Goal: Use online tool/utility: Utilize a website feature to perform a specific function

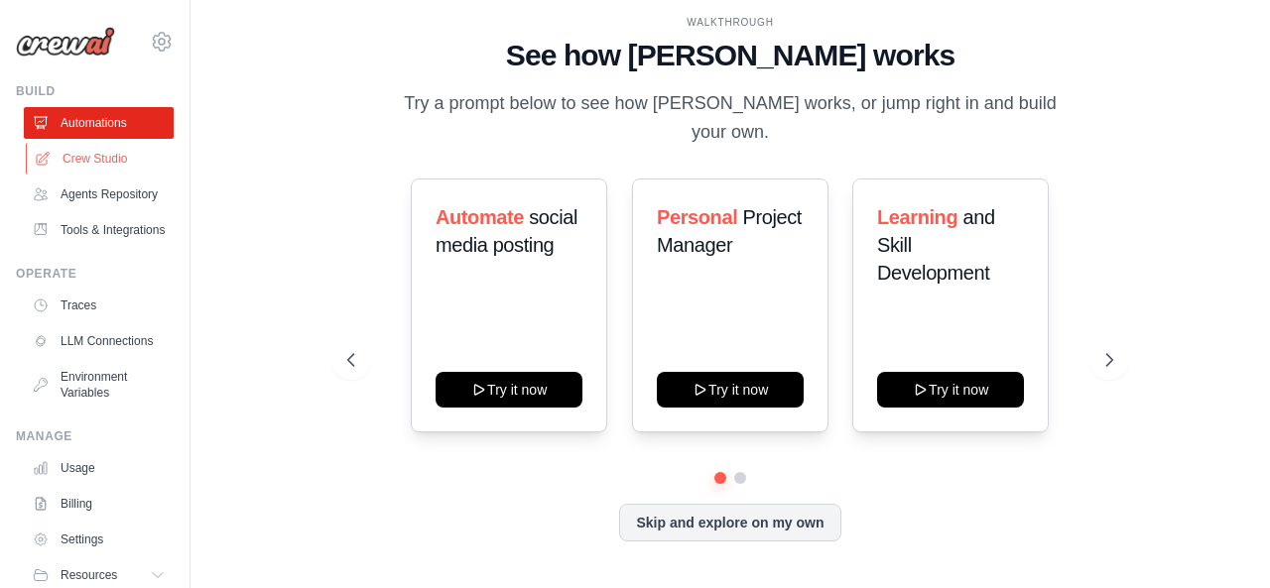
click at [92, 163] on link "Crew Studio" at bounding box center [101, 159] width 150 height 32
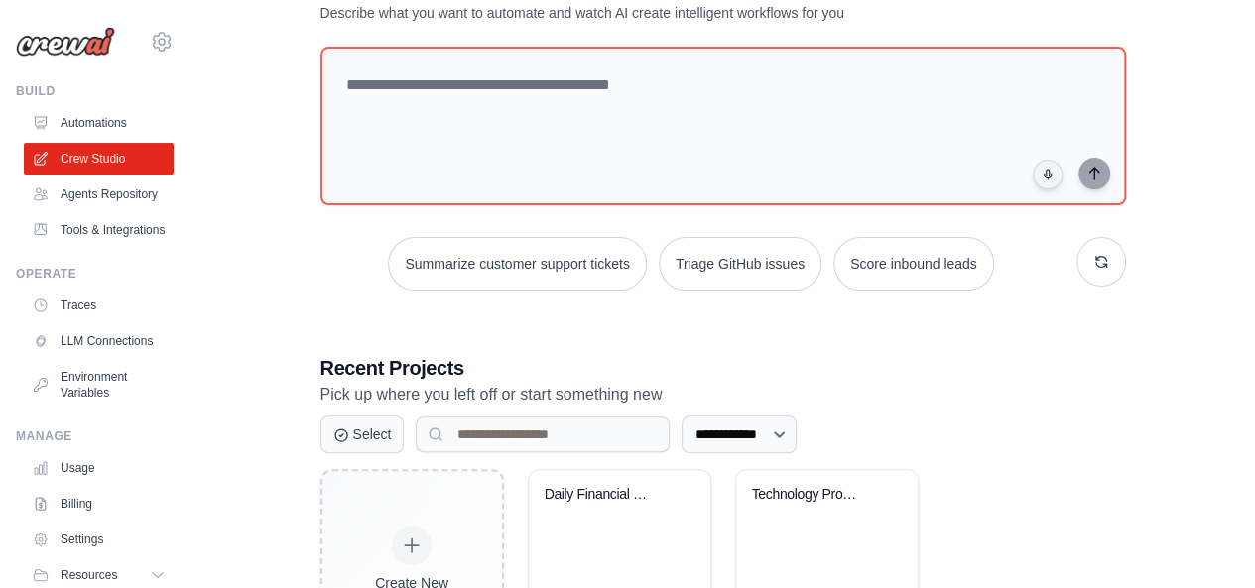
scroll to position [198, 0]
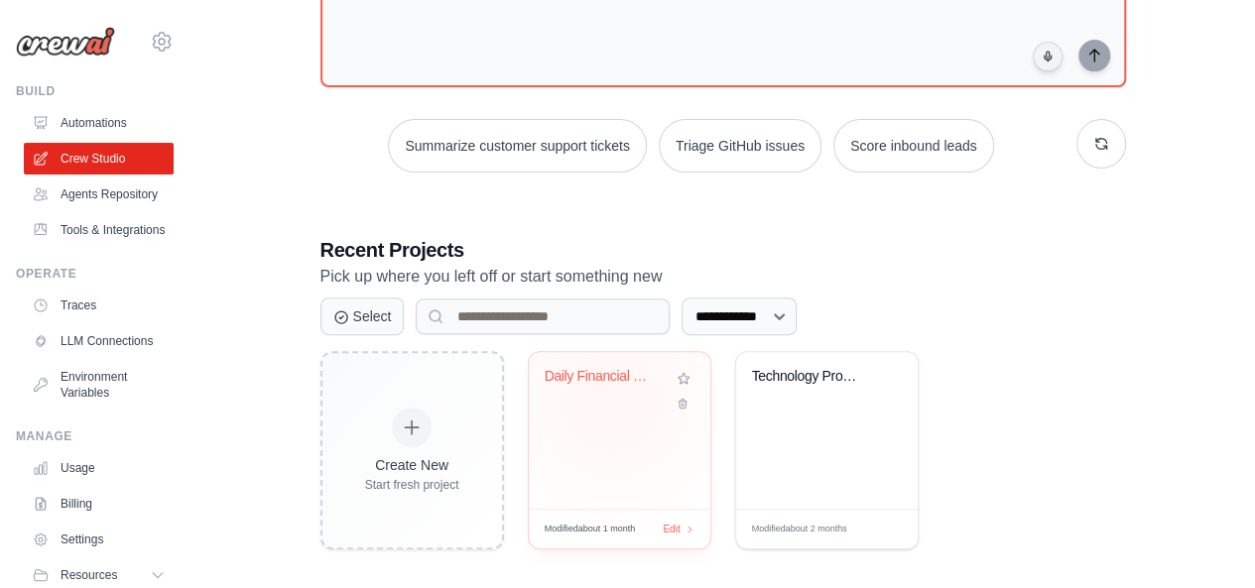
click at [611, 400] on div "Daily Financial Newsletter Generato..." at bounding box center [620, 391] width 150 height 46
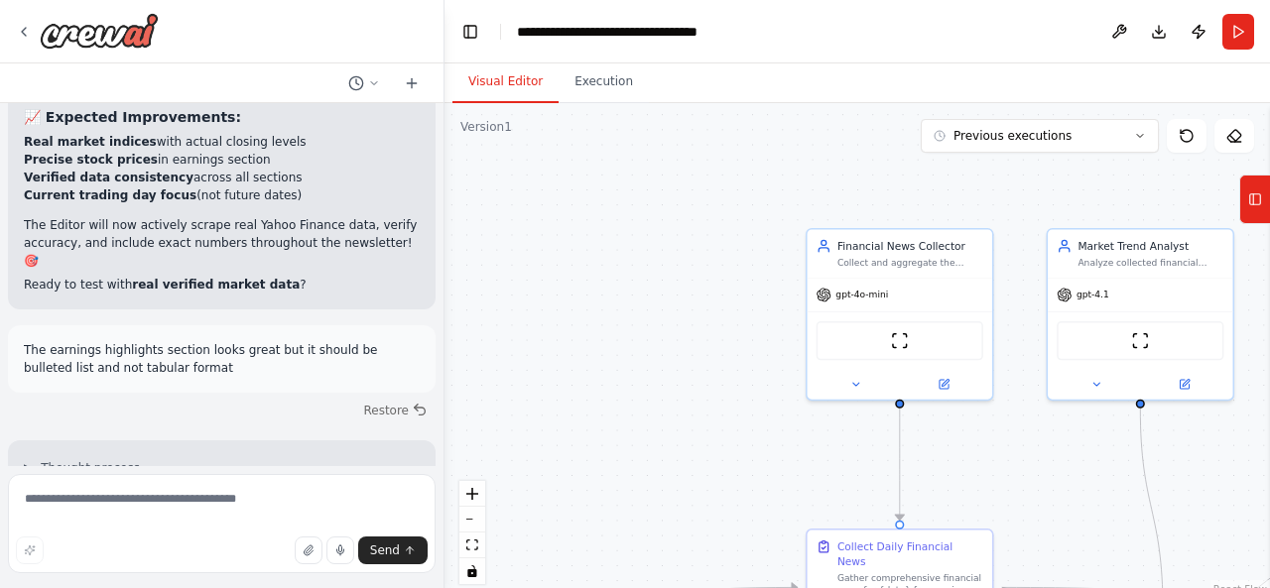
scroll to position [25629, 0]
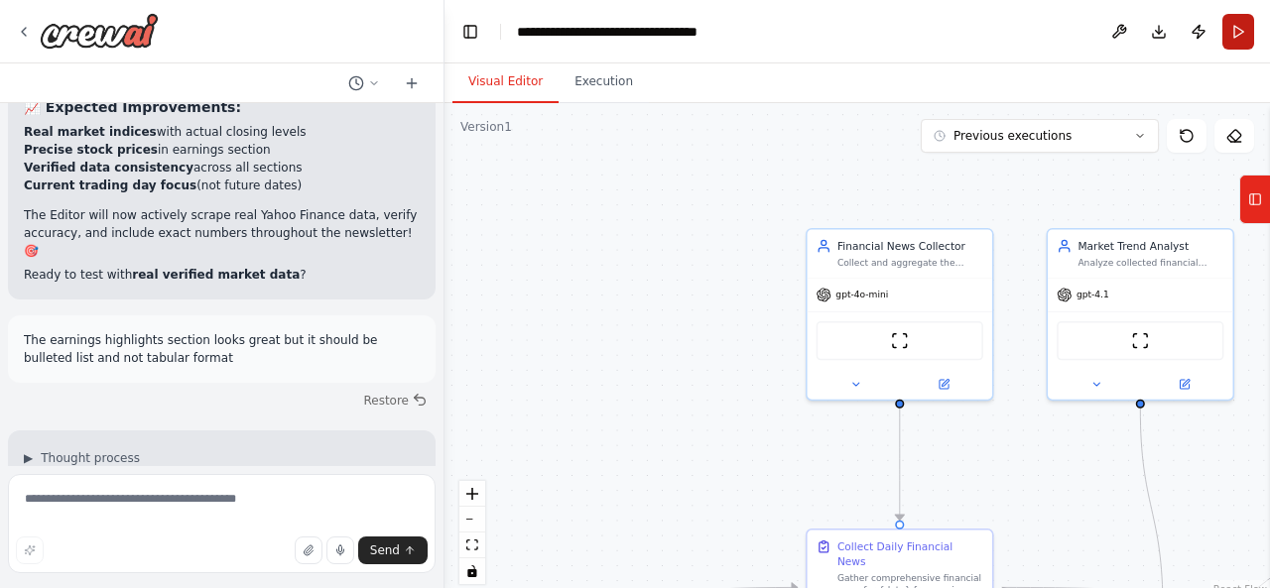
click at [1232, 29] on button "Run" at bounding box center [1238, 32] width 32 height 36
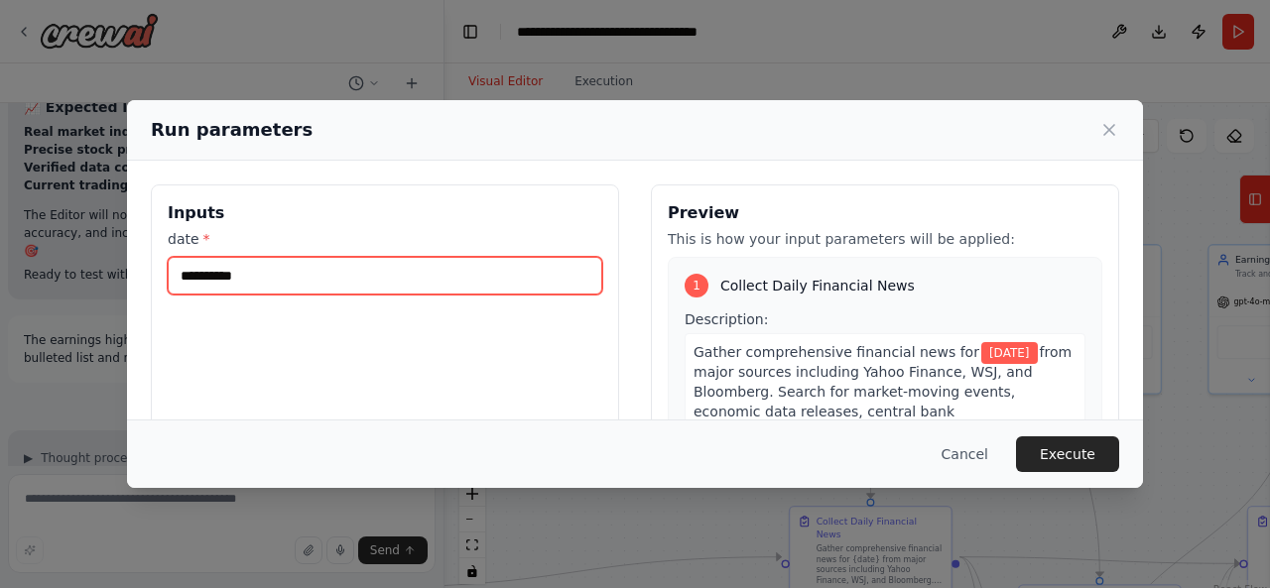
click at [335, 276] on input "**********" at bounding box center [385, 276] width 434 height 38
type input "**********"
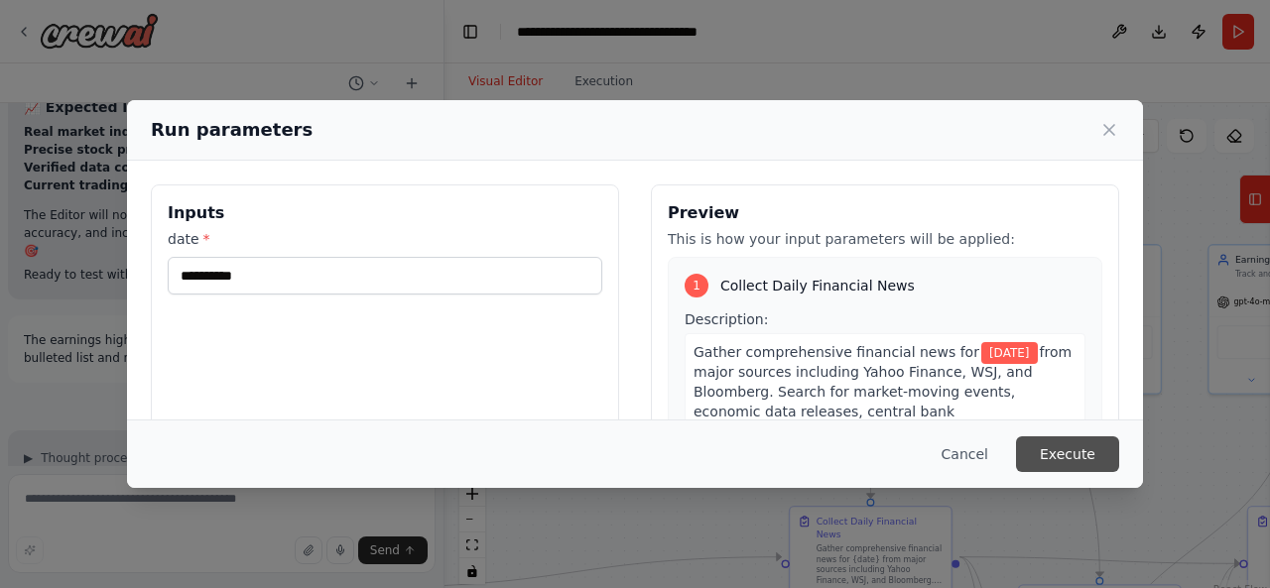
click at [1072, 446] on button "Execute" at bounding box center [1067, 454] width 103 height 36
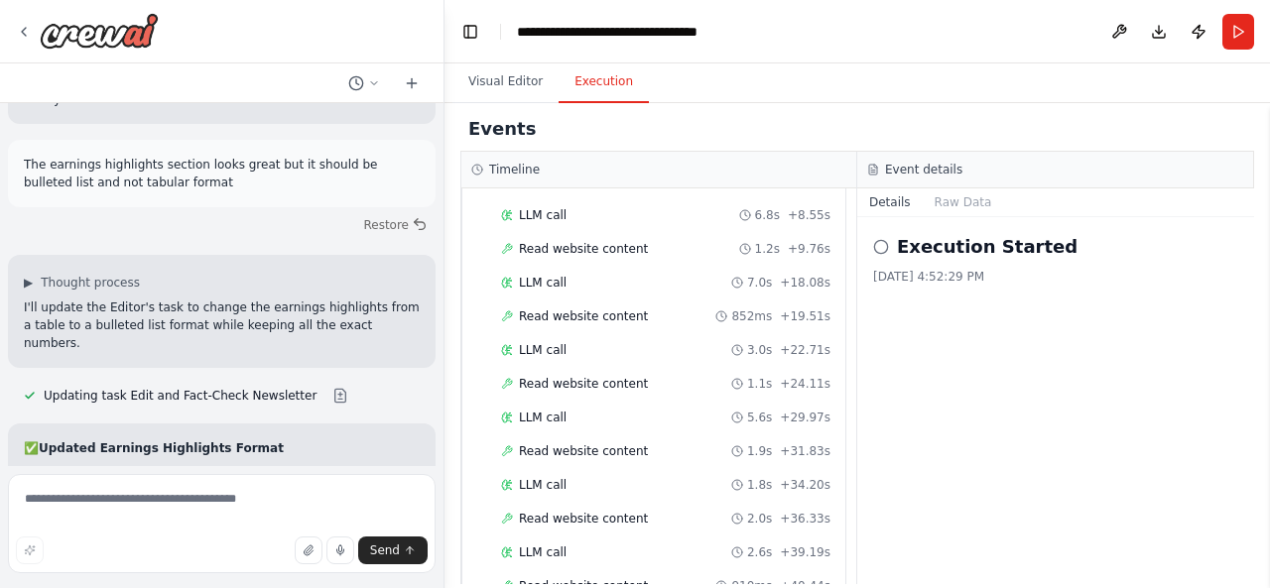
scroll to position [2873, 0]
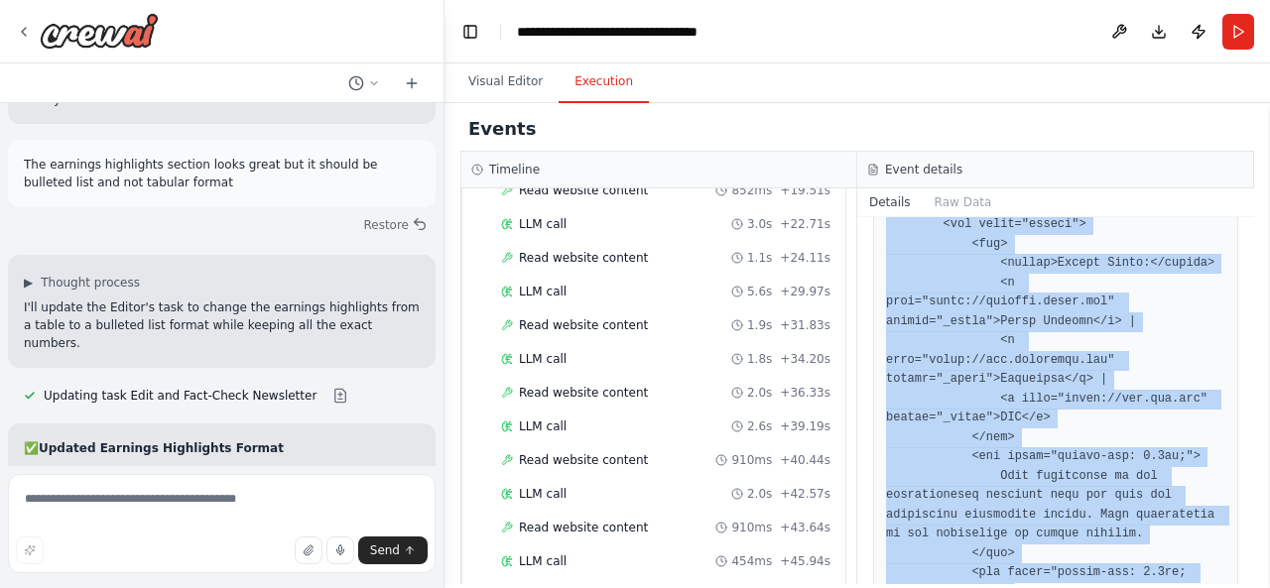
scroll to position [8711, 0]
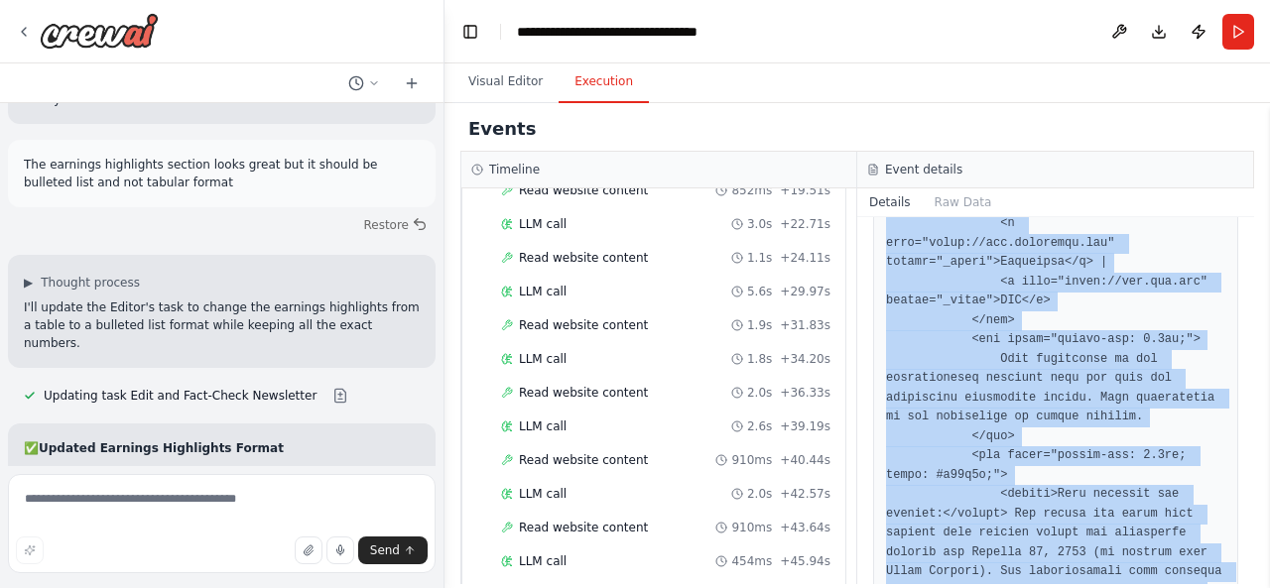
drag, startPoint x: 885, startPoint y: 368, endPoint x: 1057, endPoint y: 523, distance: 231.8
copy pre "<!DOCTYPE html> <html> <head> <meta charset="utf-8"> <title>Daily Financial Mar…"
